Goal: Find specific page/section: Find specific page/section

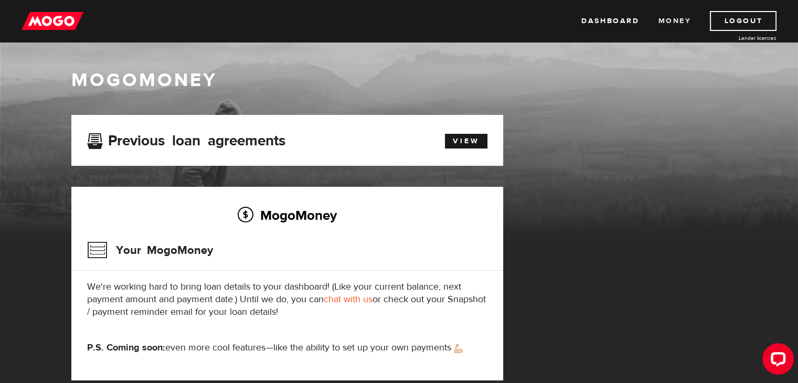
click at [674, 24] on link "Money" at bounding box center [674, 21] width 33 height 20
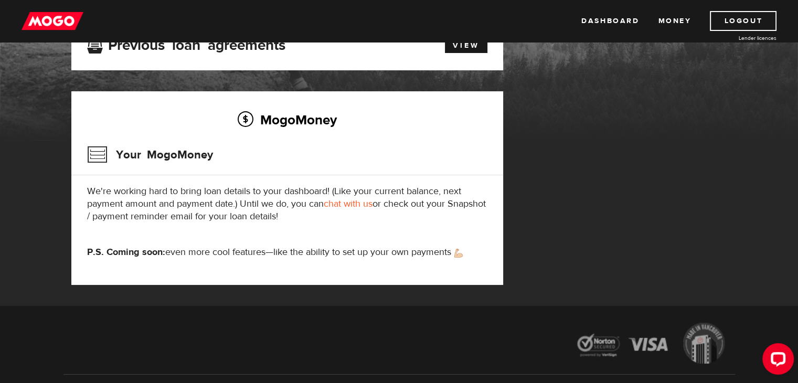
scroll to position [52, 0]
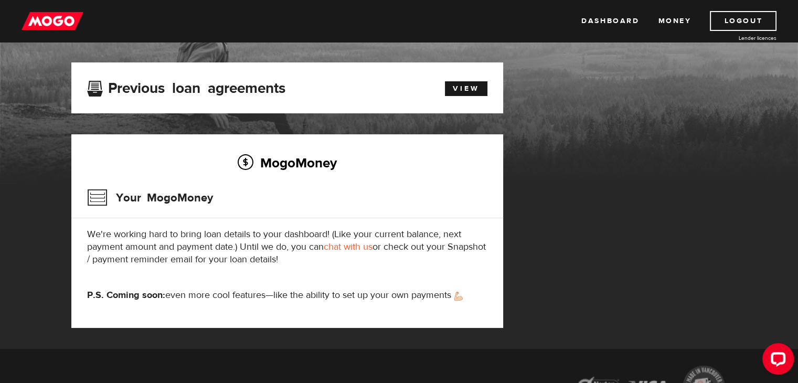
click at [44, 18] on img at bounding box center [53, 21] width 62 height 20
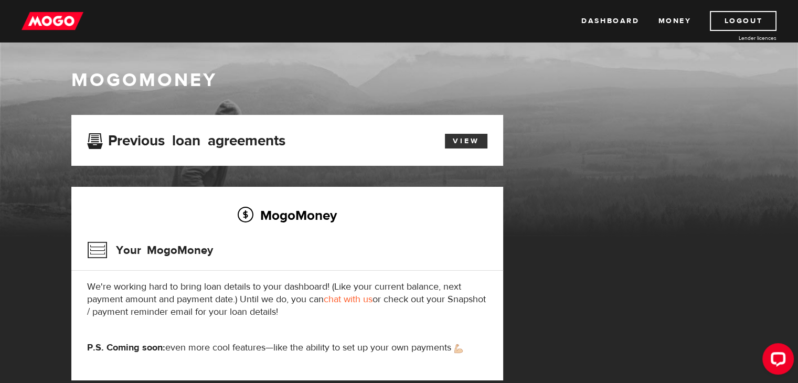
click at [468, 144] on link "View" at bounding box center [466, 141] width 43 height 15
